Goal: Transaction & Acquisition: Purchase product/service

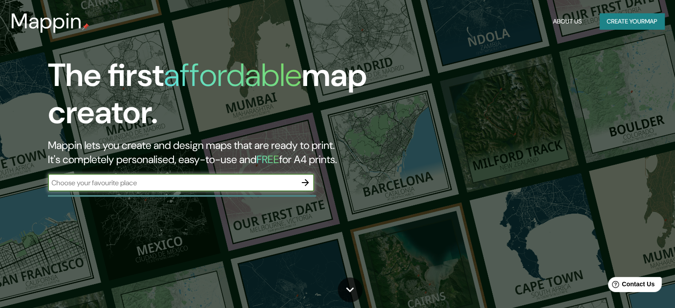
click at [308, 181] on icon "button" at bounding box center [305, 183] width 11 height 11
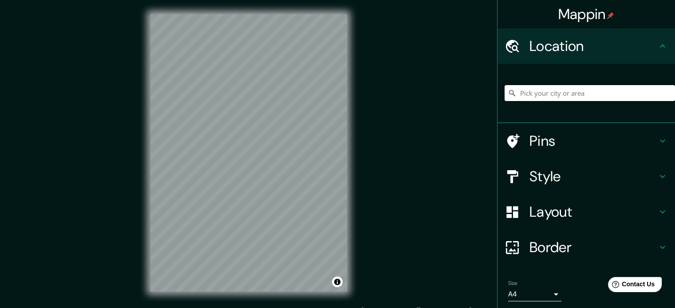
click at [537, 99] on input "Pick your city or area" at bounding box center [590, 93] width 170 height 16
click at [589, 90] on input "Caranavi, [GEOGRAPHIC_DATA], [GEOGRAPHIC_DATA]" at bounding box center [590, 93] width 170 height 16
click at [639, 89] on input "Caranavi, [GEOGRAPHIC_DATA], [GEOGRAPHIC_DATA]" at bounding box center [590, 93] width 170 height 16
click at [651, 97] on input "Caranavi, [GEOGRAPHIC_DATA], [GEOGRAPHIC_DATA]" at bounding box center [590, 93] width 170 height 16
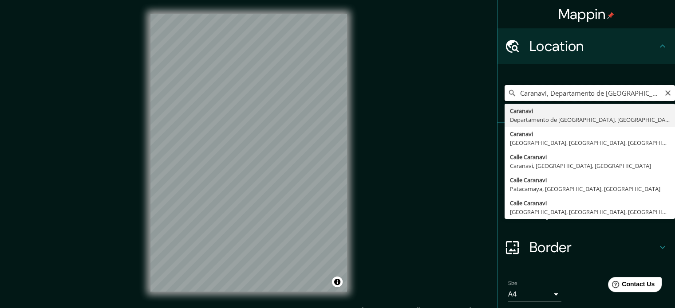
type input "Caranavi, [GEOGRAPHIC_DATA], [GEOGRAPHIC_DATA]"
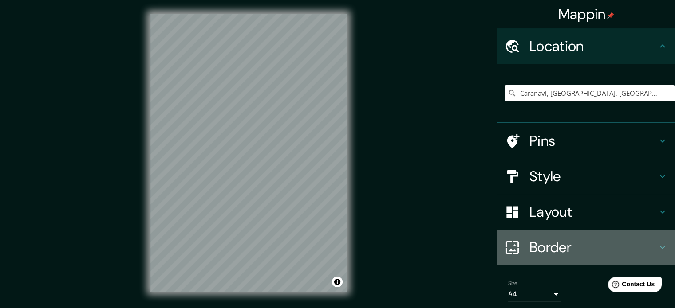
click at [516, 233] on div "Border" at bounding box center [586, 248] width 178 height 36
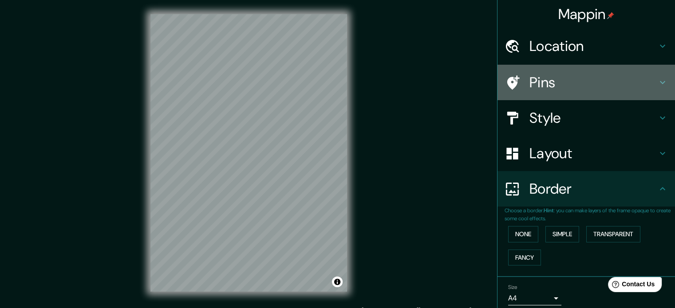
click at [548, 79] on h4 "Pins" at bounding box center [593, 83] width 128 height 18
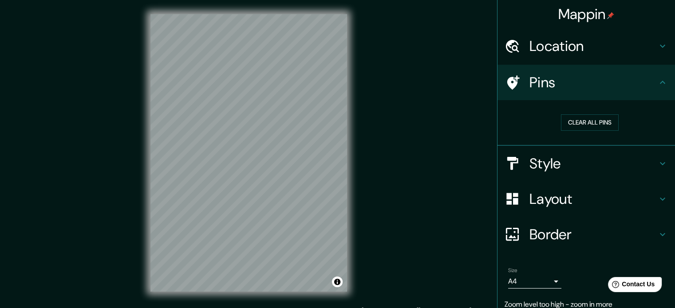
click at [593, 160] on h4 "Style" at bounding box center [593, 164] width 128 height 18
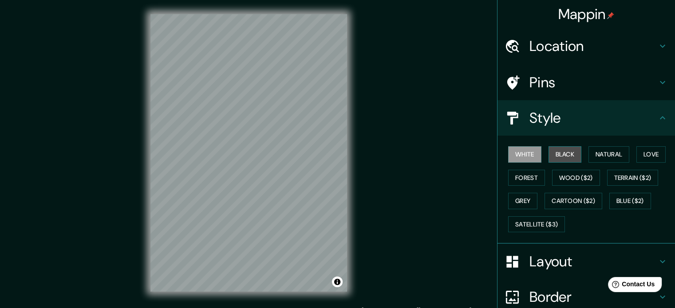
click at [558, 159] on button "Black" at bounding box center [565, 154] width 33 height 16
click at [569, 48] on h4 "Location" at bounding box center [593, 46] width 128 height 18
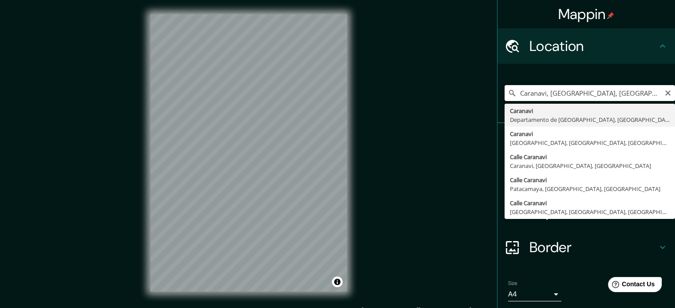
click at [578, 91] on input "Caranavi, [GEOGRAPHIC_DATA], [GEOGRAPHIC_DATA]" at bounding box center [590, 93] width 170 height 16
click at [665, 94] on input "Caranavi, [GEOGRAPHIC_DATA], [GEOGRAPHIC_DATA]" at bounding box center [590, 93] width 170 height 16
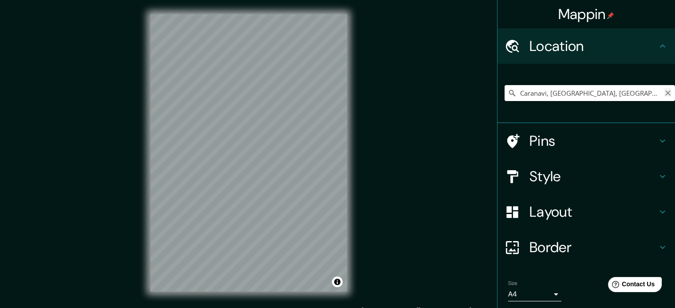
click at [664, 94] on icon "Clear" at bounding box center [667, 93] width 7 height 7
click at [579, 90] on input "Pick your city or area" at bounding box center [590, 93] width 170 height 16
type input "Caranavi, [GEOGRAPHIC_DATA], [GEOGRAPHIC_DATA]"
click at [549, 295] on body "Mappin Location [GEOGRAPHIC_DATA], [GEOGRAPHIC_DATA], [GEOGRAPHIC_DATA] [GEOGRA…" at bounding box center [337, 154] width 675 height 308
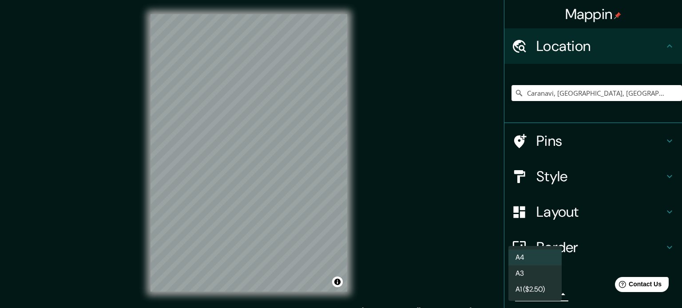
click at [331, 254] on div at bounding box center [341, 154] width 682 height 308
